Goal: Task Accomplishment & Management: Manage account settings

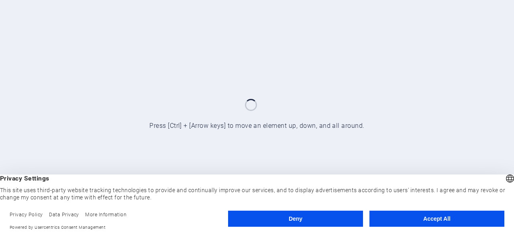
click at [426, 219] on button "Accept All" at bounding box center [437, 219] width 135 height 16
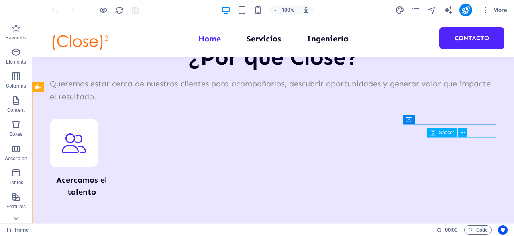
scroll to position [569, 0]
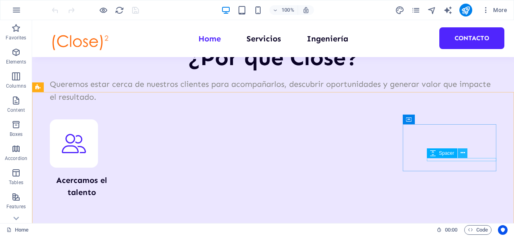
click at [463, 154] on icon at bounding box center [463, 153] width 4 height 8
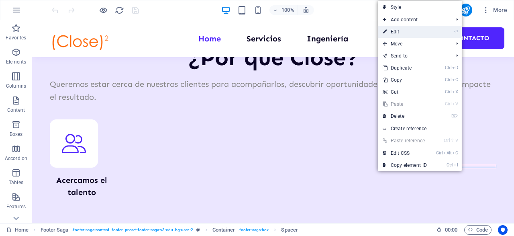
click at [394, 31] on link "⏎ Edit" at bounding box center [405, 32] width 54 height 12
select select "px"
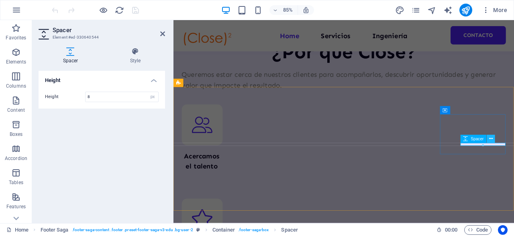
click at [493, 139] on button at bounding box center [491, 139] width 8 height 8
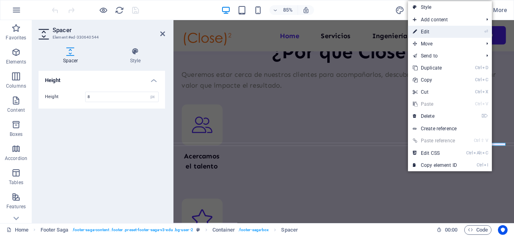
click at [425, 31] on link "⏎ Edit" at bounding box center [435, 32] width 54 height 12
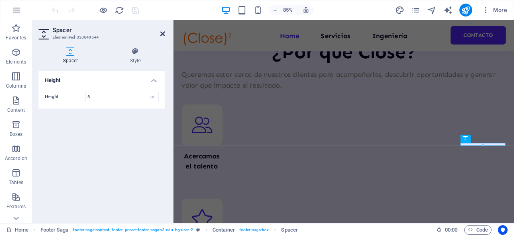
click at [164, 33] on icon at bounding box center [162, 34] width 5 height 6
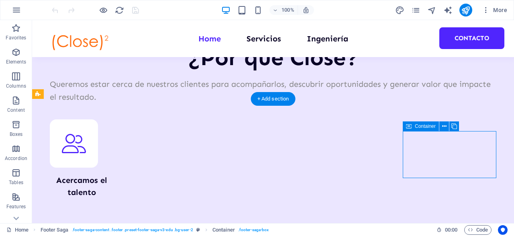
drag, startPoint x: 482, startPoint y: 155, endPoint x: 462, endPoint y: 161, distance: 20.7
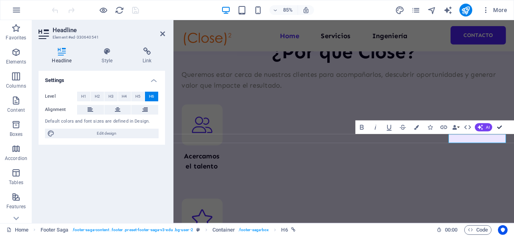
scroll to position [0, 0]
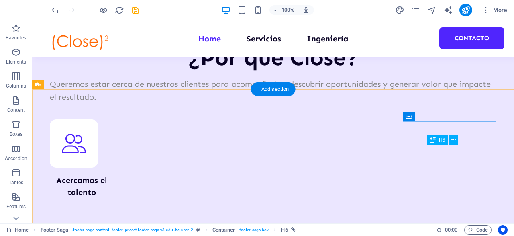
click at [454, 139] on icon at bounding box center [454, 140] width 4 height 8
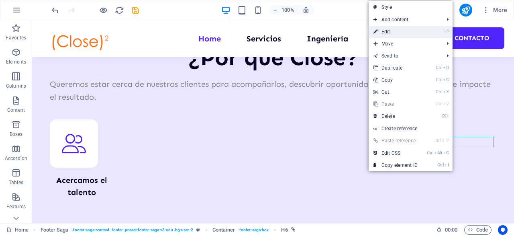
click at [391, 31] on link "⏎ Edit" at bounding box center [396, 32] width 54 height 12
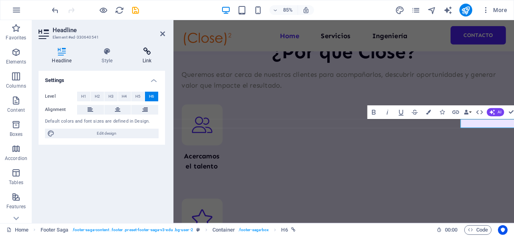
click at [144, 55] on icon at bounding box center [147, 51] width 36 height 8
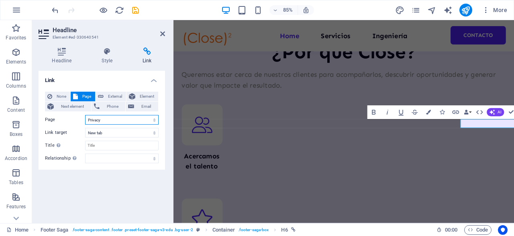
click at [85, 115] on select "Home Servicios Ingeniería Nosotros Contacto Privacidad Home Services Technologi…" at bounding box center [122, 120] width 74 height 10
select select "5"
click option "Privacidad" at bounding box center [0, 0] width 0 height 0
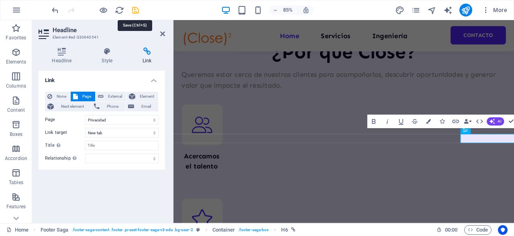
click at [136, 12] on icon "save" at bounding box center [135, 10] width 9 height 9
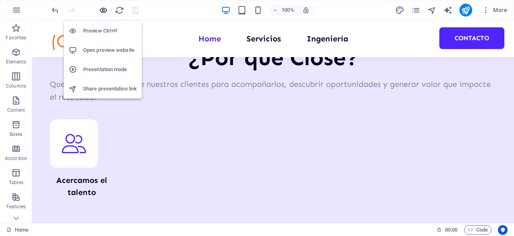
click at [105, 8] on icon "button" at bounding box center [103, 10] width 9 height 9
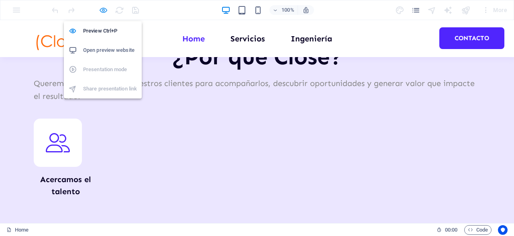
scroll to position [569, 0]
click at [113, 49] on h6 "Open preview website" at bounding box center [110, 50] width 54 height 10
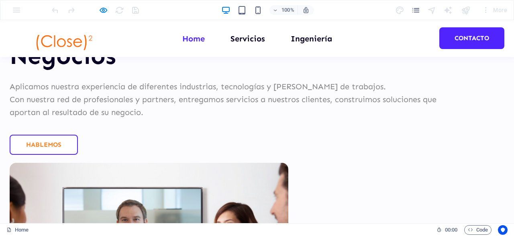
scroll to position [0, 0]
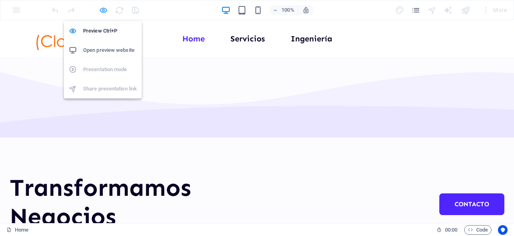
click at [103, 12] on icon "button" at bounding box center [103, 10] width 9 height 9
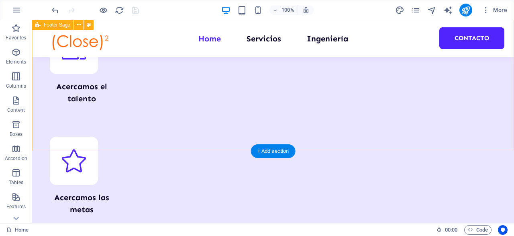
scroll to position [607, 0]
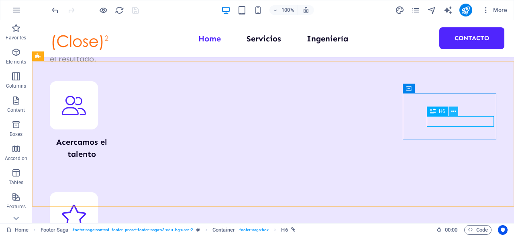
click at [455, 112] on icon at bounding box center [454, 111] width 4 height 8
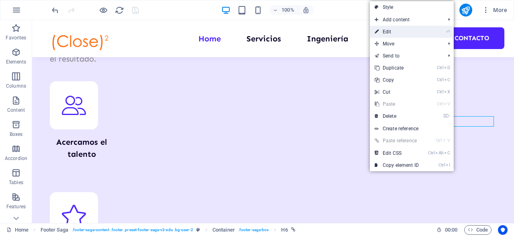
click at [398, 35] on link "⏎ Edit" at bounding box center [397, 32] width 54 height 12
select select "5"
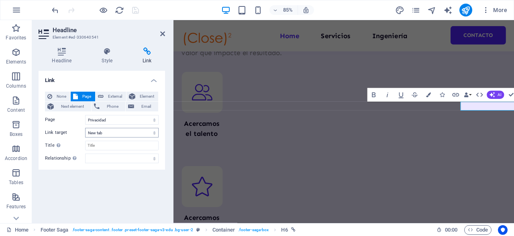
click at [85, 128] on select "New tab Same tab Overlay" at bounding box center [122, 133] width 74 height 10
select select "overlay"
click option "Overlay" at bounding box center [0, 0] width 0 height 0
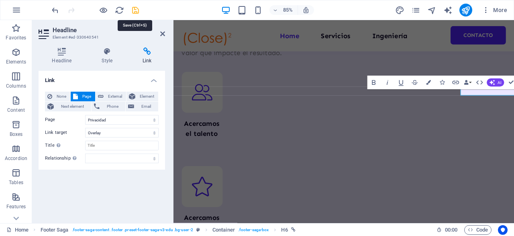
click at [136, 12] on icon "save" at bounding box center [135, 10] width 9 height 9
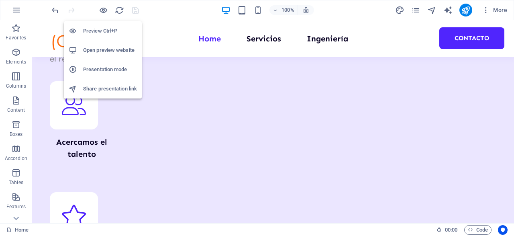
click at [102, 34] on h6 "Preview Ctrl+P" at bounding box center [110, 31] width 54 height 10
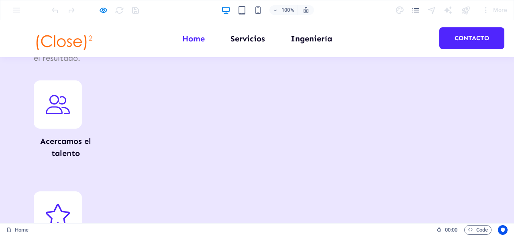
click at [122, 23] on div at bounding box center [65, 23] width 114 height 0
click at [40, 37] on link "Home" at bounding box center [32, 33] width 16 height 7
click at [5, 71] on button "×" at bounding box center [2, 77] width 5 height 13
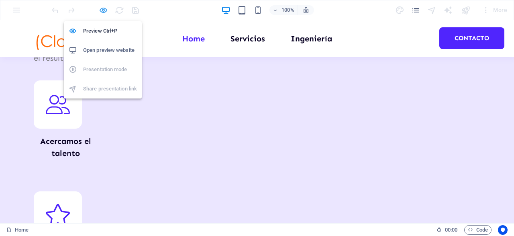
click at [102, 10] on icon "button" at bounding box center [103, 10] width 9 height 9
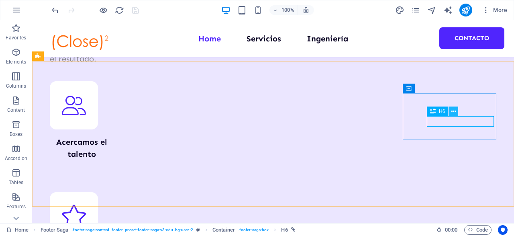
click at [455, 110] on icon at bounding box center [454, 111] width 4 height 8
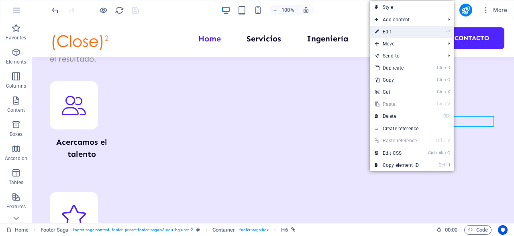
click at [385, 32] on link "⏎ Edit" at bounding box center [397, 32] width 54 height 12
select select "5"
select select "overlay"
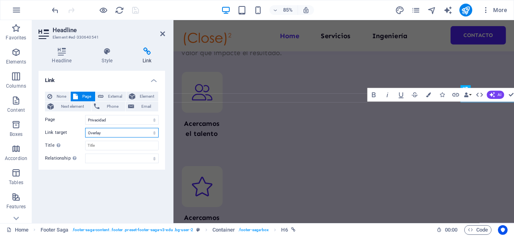
click at [85, 128] on select "New tab Same tab Overlay" at bounding box center [122, 133] width 74 height 10
select select
click option "Same tab" at bounding box center [0, 0] width 0 height 0
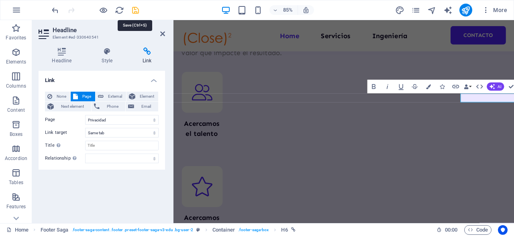
click at [138, 11] on icon "save" at bounding box center [135, 10] width 9 height 9
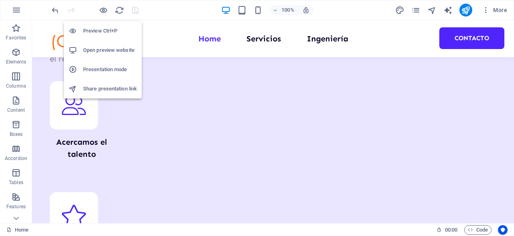
click at [100, 32] on h6 "Preview Ctrl+P" at bounding box center [110, 31] width 54 height 10
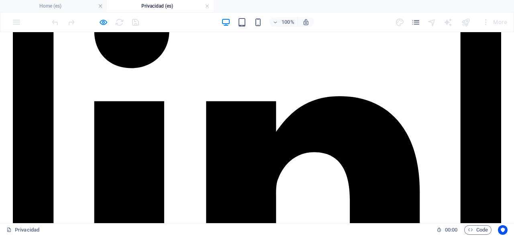
scroll to position [595, 0]
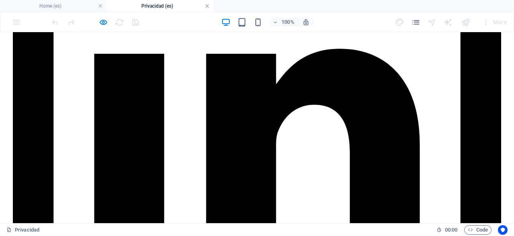
click at [207, 6] on link at bounding box center [207, 6] width 5 height 8
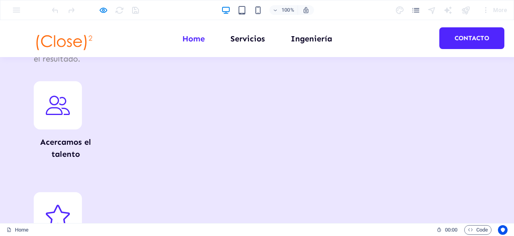
scroll to position [606, 0]
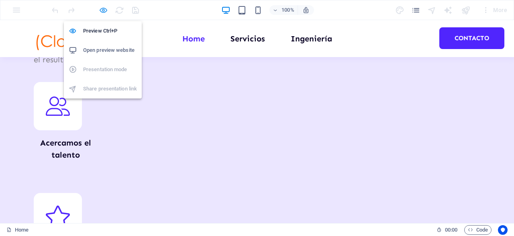
click at [102, 7] on icon "button" at bounding box center [103, 10] width 9 height 9
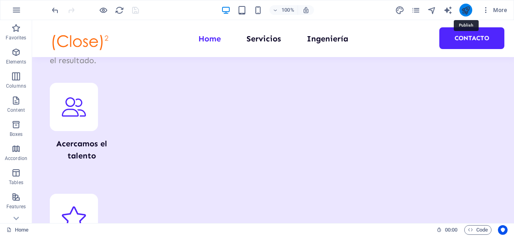
click at [466, 9] on icon "publish" at bounding box center [465, 10] width 9 height 9
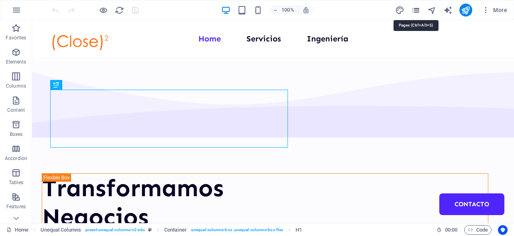
click at [416, 11] on icon "pages" at bounding box center [415, 10] width 9 height 9
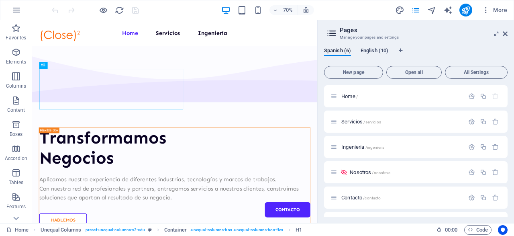
click at [372, 49] on span "English (10)" at bounding box center [375, 51] width 28 height 11
click at [352, 72] on span "New page" at bounding box center [354, 72] width 52 height 5
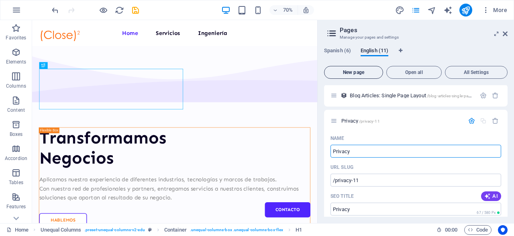
type input "Privacy"
type input "/privacy-11"
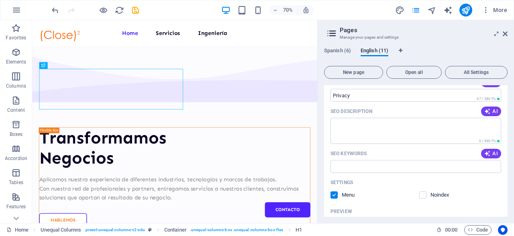
scroll to position [345, 0]
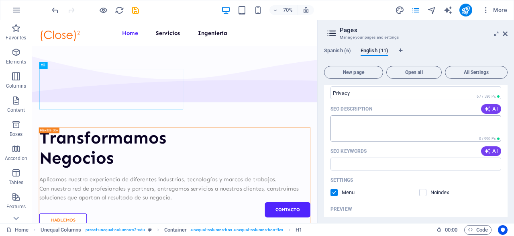
click at [399, 123] on textarea "SEO Description" at bounding box center [416, 128] width 171 height 26
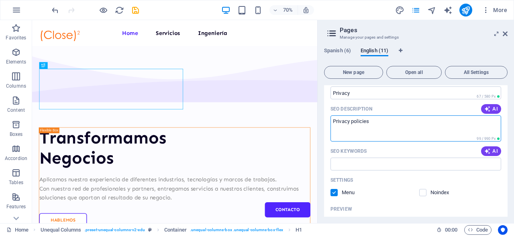
type textarea "Privacy policies"
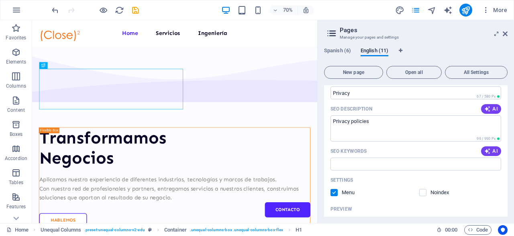
click at [334, 194] on label at bounding box center [334, 192] width 7 height 7
click at [0, 0] on input "checkbox" at bounding box center [0, 0] width 0 height 0
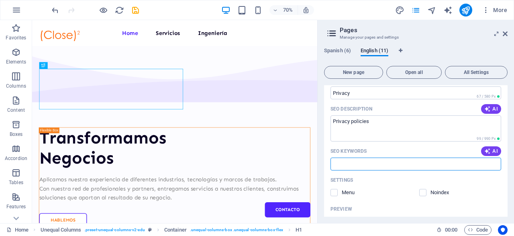
click at [349, 163] on input "SEO Keywords" at bounding box center [416, 163] width 171 height 13
type input "privacy policies"
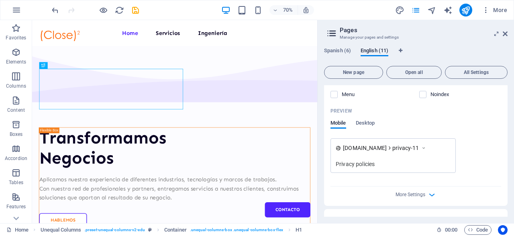
scroll to position [460, 0]
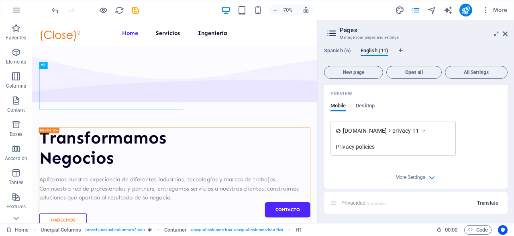
click at [488, 201] on span "Translate" at bounding box center [487, 203] width 21 height 6
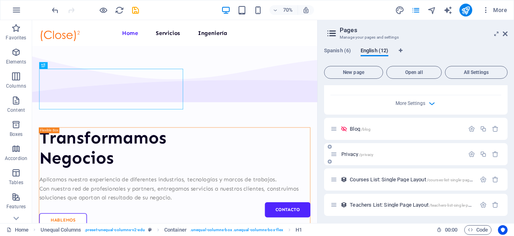
scroll to position [453, 0]
click at [470, 150] on icon "button" at bounding box center [471, 153] width 7 height 7
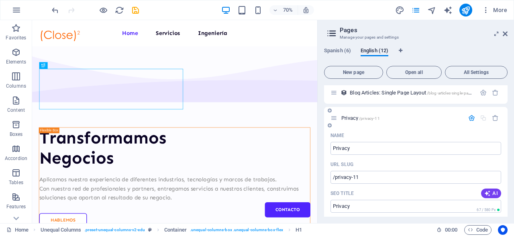
scroll to position [934, 0]
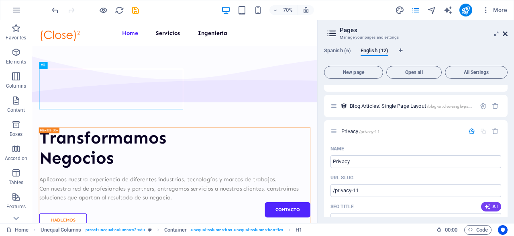
click at [506, 35] on icon at bounding box center [505, 34] width 5 height 6
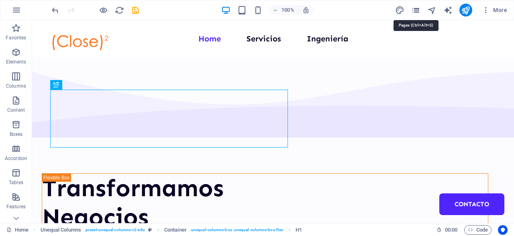
click at [417, 7] on icon "pages" at bounding box center [415, 10] width 9 height 9
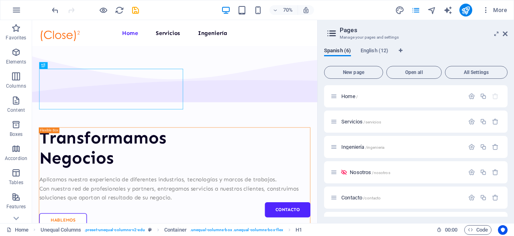
click at [368, 46] on div "Spanish (6) English (12) New page Open all All Settings Home / Servicios /servi…" at bounding box center [416, 132] width 196 height 182
click at [370, 50] on span "English (12)" at bounding box center [375, 51] width 28 height 11
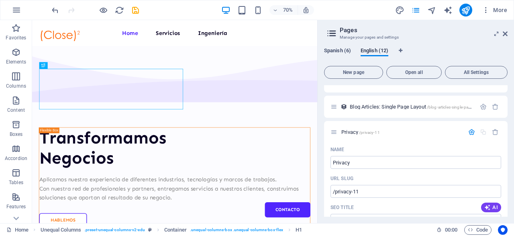
click at [341, 50] on span "Spanish (6)" at bounding box center [337, 51] width 27 height 11
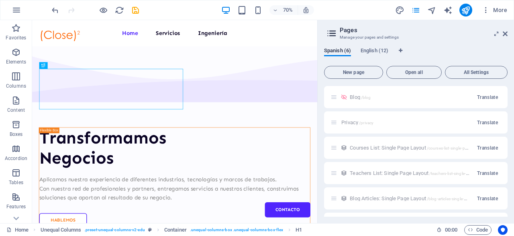
scroll to position [172, 0]
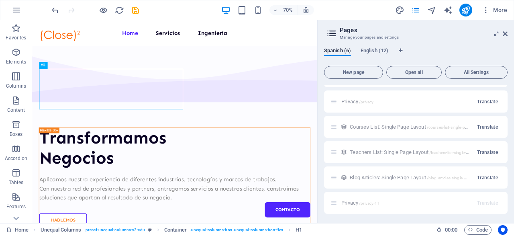
click at [376, 47] on div "Spanish (6) English (12) New page Open all All Settings Home / Servicios /servi…" at bounding box center [416, 132] width 196 height 182
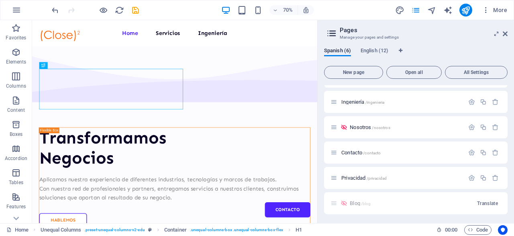
scroll to position [45, 0]
click at [375, 50] on span "English (12)" at bounding box center [375, 51] width 28 height 11
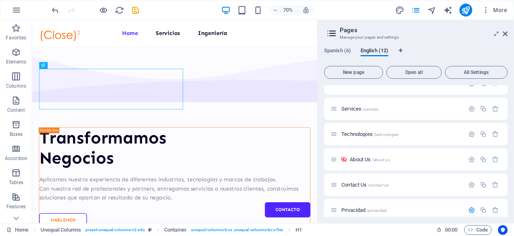
scroll to position [0, 0]
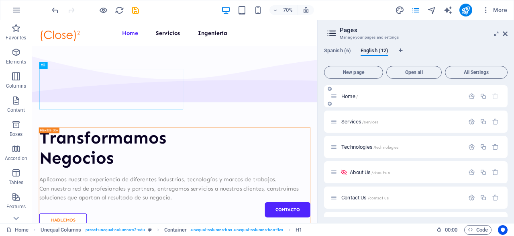
click at [350, 97] on span "Home /" at bounding box center [349, 96] width 16 height 6
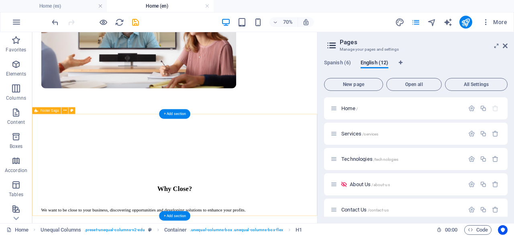
scroll to position [557, 0]
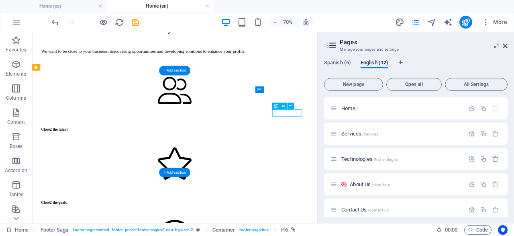
click at [291, 106] on icon at bounding box center [290, 106] width 3 height 6
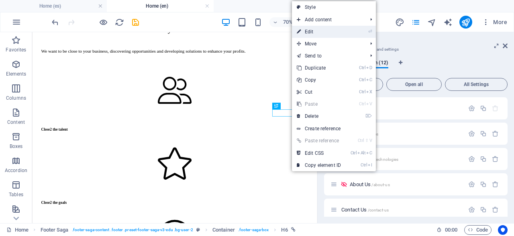
click at [318, 29] on link "⏎ Edit" at bounding box center [319, 32] width 54 height 12
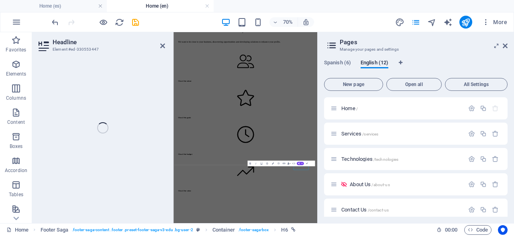
scroll to position [284, 0]
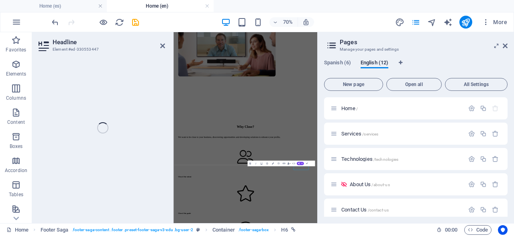
select select "13"
select select
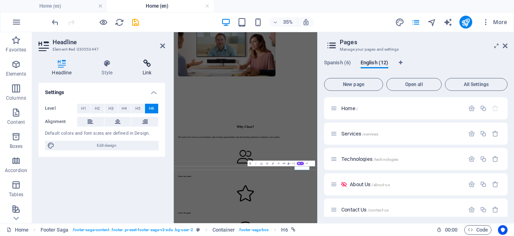
click at [145, 66] on icon at bounding box center [147, 63] width 36 height 8
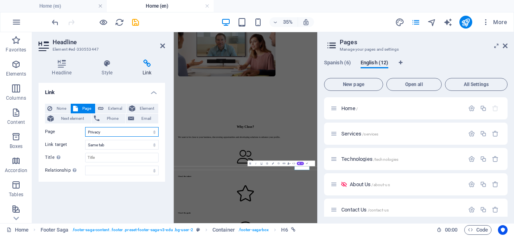
click at [85, 127] on select "Home Servicios Ingeniería Nosotros Contacto Privacidad Home Services Technologi…" at bounding box center [122, 132] width 74 height 10
click option "Privacy" at bounding box center [0, 0] width 0 height 0
click at [132, 22] on icon "save" at bounding box center [135, 22] width 9 height 9
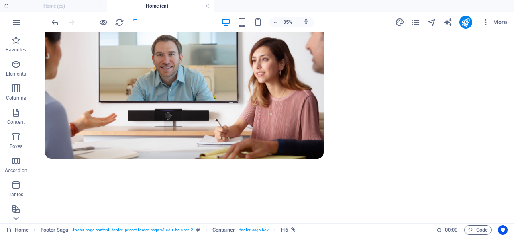
scroll to position [559, 0]
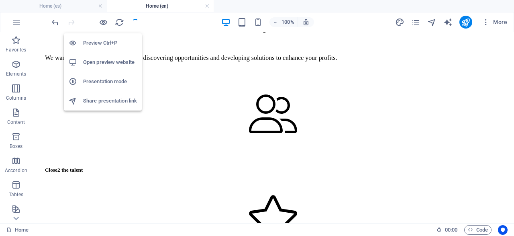
click at [99, 44] on h6 "Preview Ctrl+P" at bounding box center [110, 43] width 54 height 10
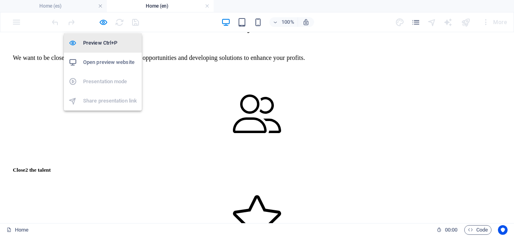
click at [99, 44] on h6 "Preview Ctrl+P" at bounding box center [110, 43] width 54 height 10
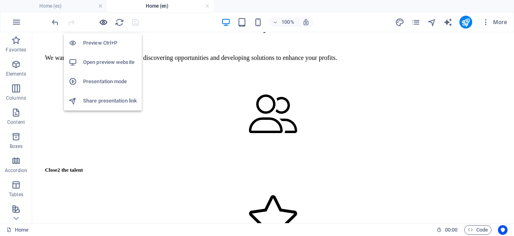
click at [103, 23] on icon "button" at bounding box center [103, 22] width 9 height 9
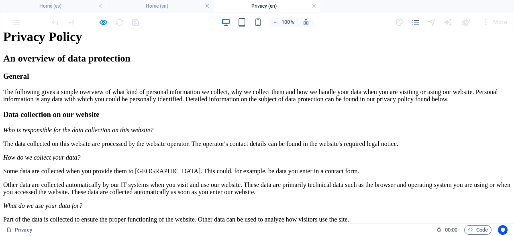
scroll to position [34, 0]
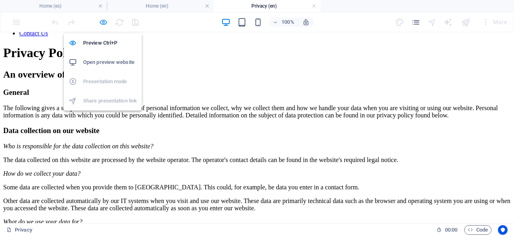
click at [105, 23] on icon "button" at bounding box center [103, 22] width 9 height 9
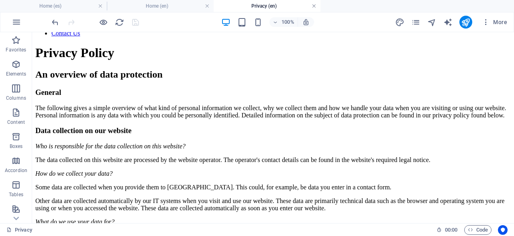
click at [314, 6] on link at bounding box center [314, 6] width 5 height 8
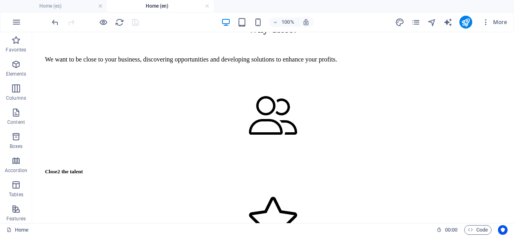
scroll to position [558, 0]
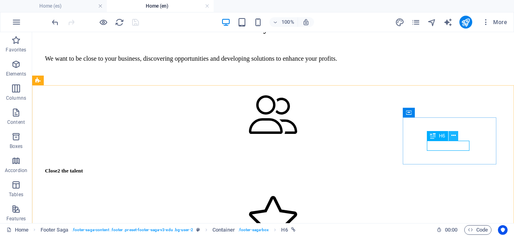
click at [455, 135] on icon at bounding box center [454, 135] width 4 height 8
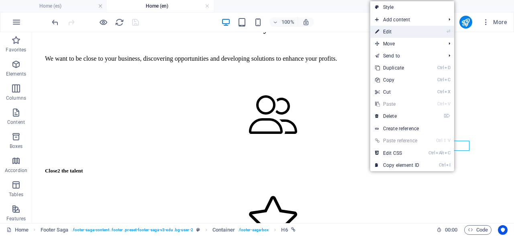
click at [392, 33] on link "⏎ Edit" at bounding box center [397, 32] width 54 height 12
select select "13"
select select
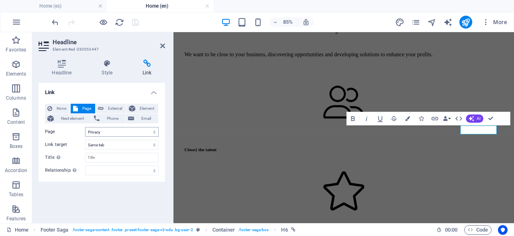
click at [85, 127] on select "Home Servicios Ingeniería Nosotros Contacto Privacidad Home Services Technologi…" at bounding box center [122, 132] width 74 height 10
select select "14"
click option "Privacy" at bounding box center [0, 0] width 0 height 0
click at [136, 22] on icon "save" at bounding box center [135, 22] width 9 height 9
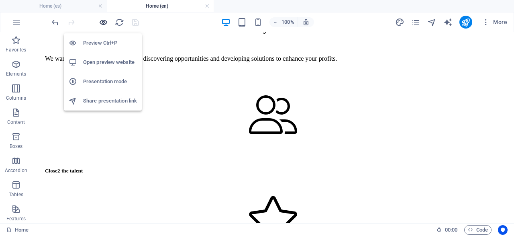
click at [104, 20] on icon "button" at bounding box center [103, 22] width 9 height 9
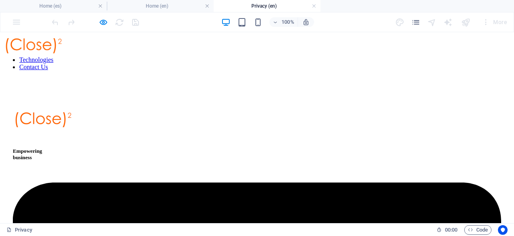
scroll to position [0, 0]
click at [315, 6] on link at bounding box center [314, 6] width 5 height 8
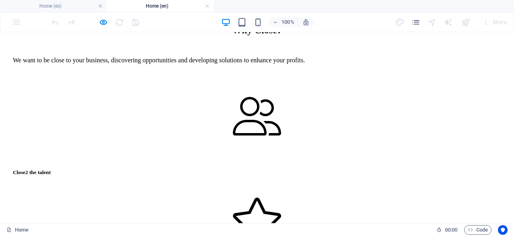
scroll to position [556, 0]
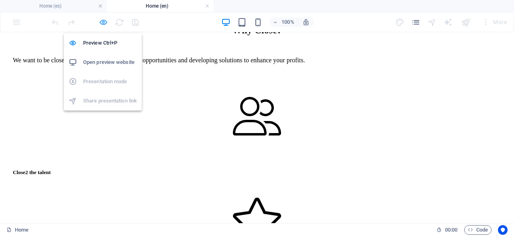
click at [102, 24] on icon "button" at bounding box center [103, 22] width 9 height 9
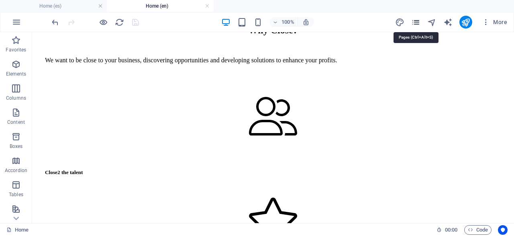
click at [417, 23] on icon "pages" at bounding box center [415, 22] width 9 height 9
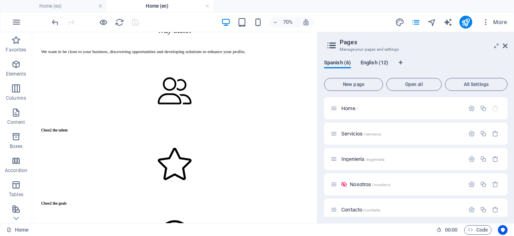
click at [378, 62] on span "English (12)" at bounding box center [375, 63] width 28 height 11
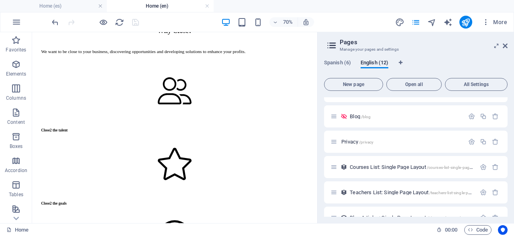
scroll to position [184, 0]
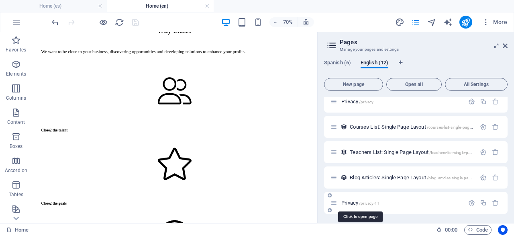
click at [352, 203] on span "Privacy /privacy-11" at bounding box center [360, 203] width 39 height 6
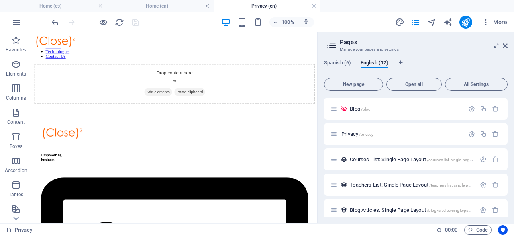
scroll to position [0, 0]
click at [204, 123] on span "Add elements" at bounding box center [212, 117] width 40 height 11
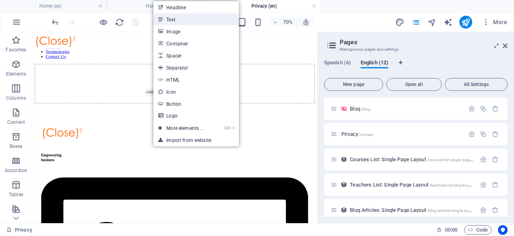
click at [178, 18] on link "Text" at bounding box center [195, 19] width 85 height 12
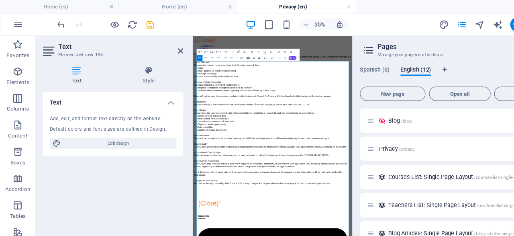
scroll to position [2, 0]
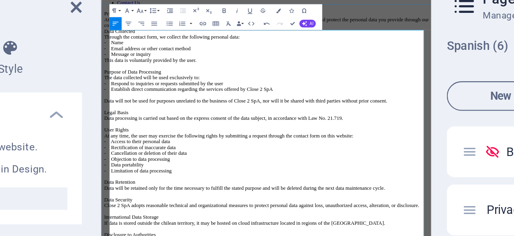
click at [188, 53] on p "Privacy Policy At Close 2 SpA, we value and respect your privacy. This Privacy …" at bounding box center [306, 189] width 405 height 340
click at [164, 52] on p "Privacy Policy At Close 2 SpA, we value and respect your privacy. This Privacy …" at bounding box center [306, 189] width 405 height 340
click at [227, 47] on icon "button" at bounding box center [227, 47] width 2 height 2
click at [234, 65] on p "Privacy Policy At Close 2 SpA, we value and respect your privacy. This Privacy …" at bounding box center [306, 189] width 405 height 340
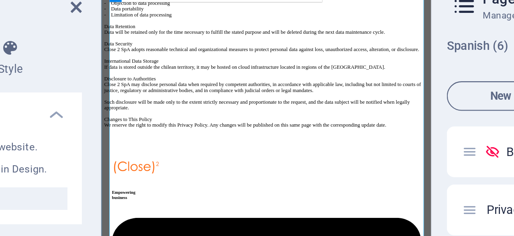
scroll to position [242, 0]
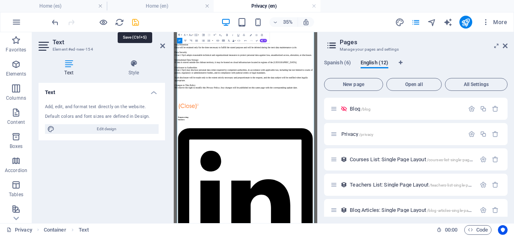
click at [136, 21] on icon "save" at bounding box center [135, 22] width 9 height 9
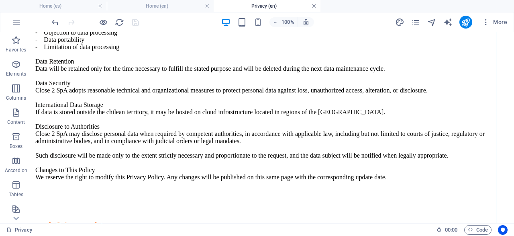
click at [315, 6] on link at bounding box center [314, 6] width 5 height 8
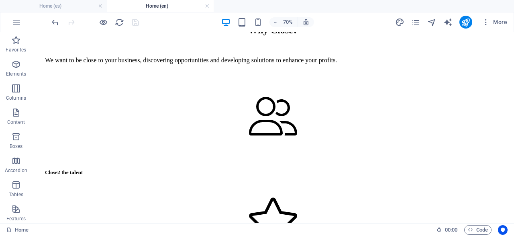
scroll to position [509, 0]
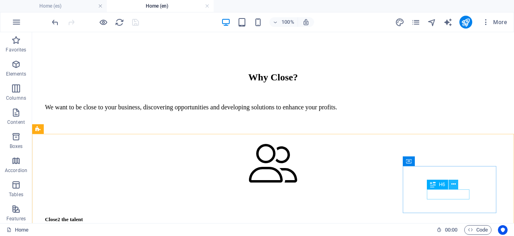
click at [454, 186] on icon at bounding box center [454, 184] width 4 height 8
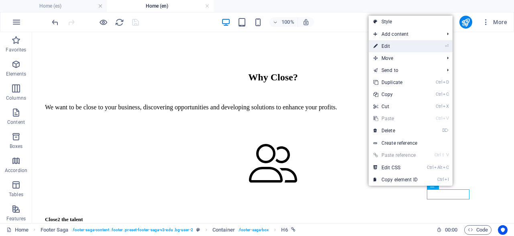
click at [384, 49] on link "⏎ Edit" at bounding box center [396, 46] width 54 height 12
select select "14"
select select
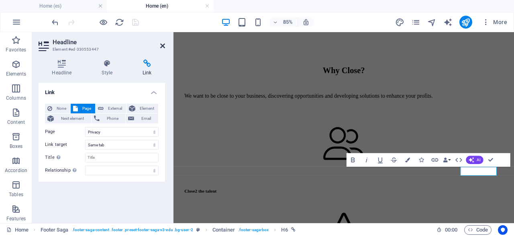
click at [162, 45] on icon at bounding box center [162, 46] width 5 height 6
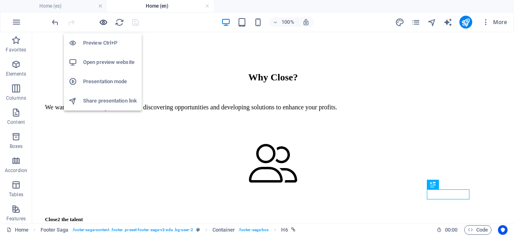
click at [102, 22] on icon "button" at bounding box center [103, 22] width 9 height 9
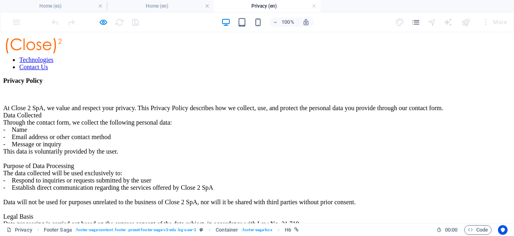
scroll to position [0, 0]
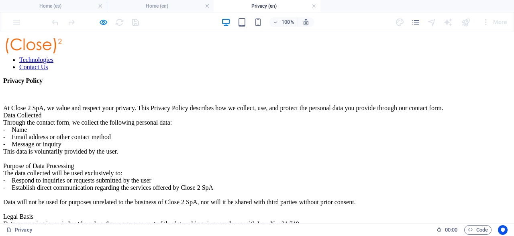
click at [440, 51] on nav "Home Services Technologies Contact Us" at bounding box center [257, 56] width 508 height 29
click at [444, 54] on nav "Home Services Technologies Contact Us" at bounding box center [257, 56] width 508 height 29
click at [314, 8] on link at bounding box center [314, 6] width 5 height 8
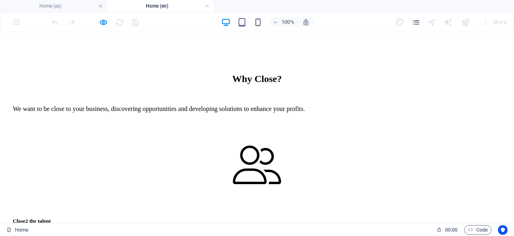
scroll to position [508, 0]
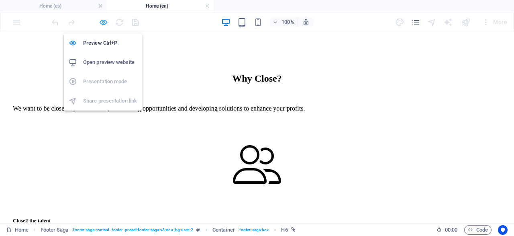
click at [99, 22] on icon "button" at bounding box center [103, 22] width 9 height 9
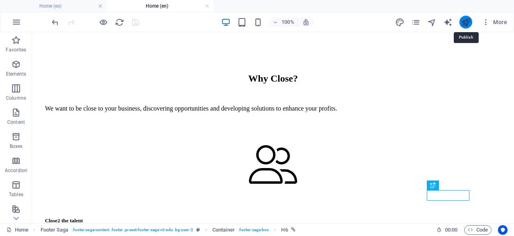
click at [466, 19] on icon "publish" at bounding box center [465, 22] width 9 height 9
